Goal: Transaction & Acquisition: Purchase product/service

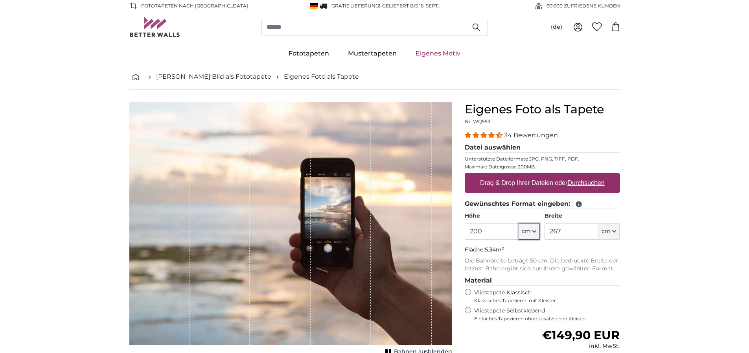
click at [534, 232] on icon "button" at bounding box center [534, 231] width 3 height 2
click at [533, 232] on icon "button" at bounding box center [535, 231] width 4 height 4
drag, startPoint x: 494, startPoint y: 225, endPoint x: 422, endPoint y: 227, distance: 72.8
click at [422, 227] on product-detail "Abbrechen Bild zuschneiden Bahnen ausblenden Eigenes Foto als Tapete Nr. WQ553 …" at bounding box center [374, 273] width 503 height 367
type input "400"
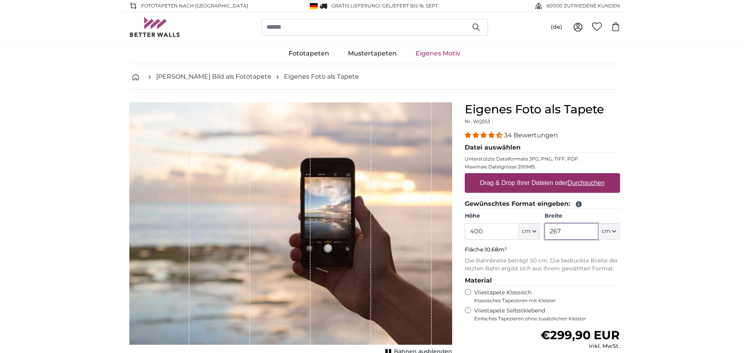
drag, startPoint x: 572, startPoint y: 234, endPoint x: 514, endPoint y: 227, distance: 57.8
click at [517, 228] on div "Höhe 400 ft cm Centimeter (cm) Inches (inch) Feet (ft. in.) Breite 267 ft cm Ce…" at bounding box center [542, 226] width 155 height 28
type input "120"
click at [508, 181] on label "Drag & Drop Ihrer Dateien oder Durchsuchen" at bounding box center [542, 183] width 131 height 16
click at [508, 175] on input "Drag & Drop Ihrer Dateien oder Durchsuchen" at bounding box center [542, 174] width 155 height 2
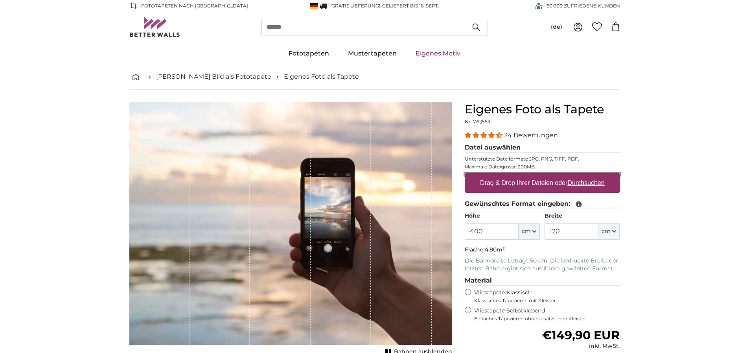
type input "**********"
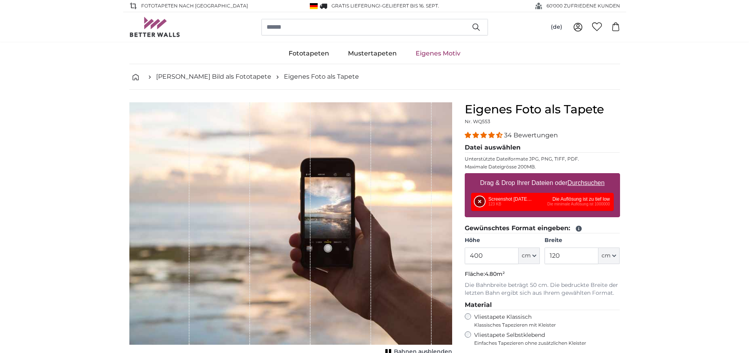
click at [482, 199] on button "Entfernen" at bounding box center [480, 201] width 10 height 10
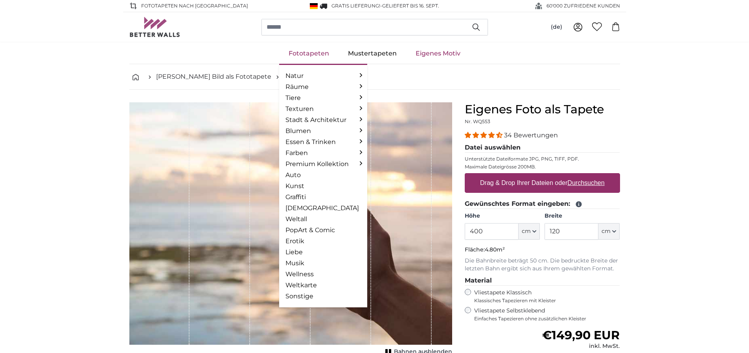
click at [324, 52] on link "Fototapeten" at bounding box center [308, 53] width 59 height 20
